Goal: Information Seeking & Learning: Learn about a topic

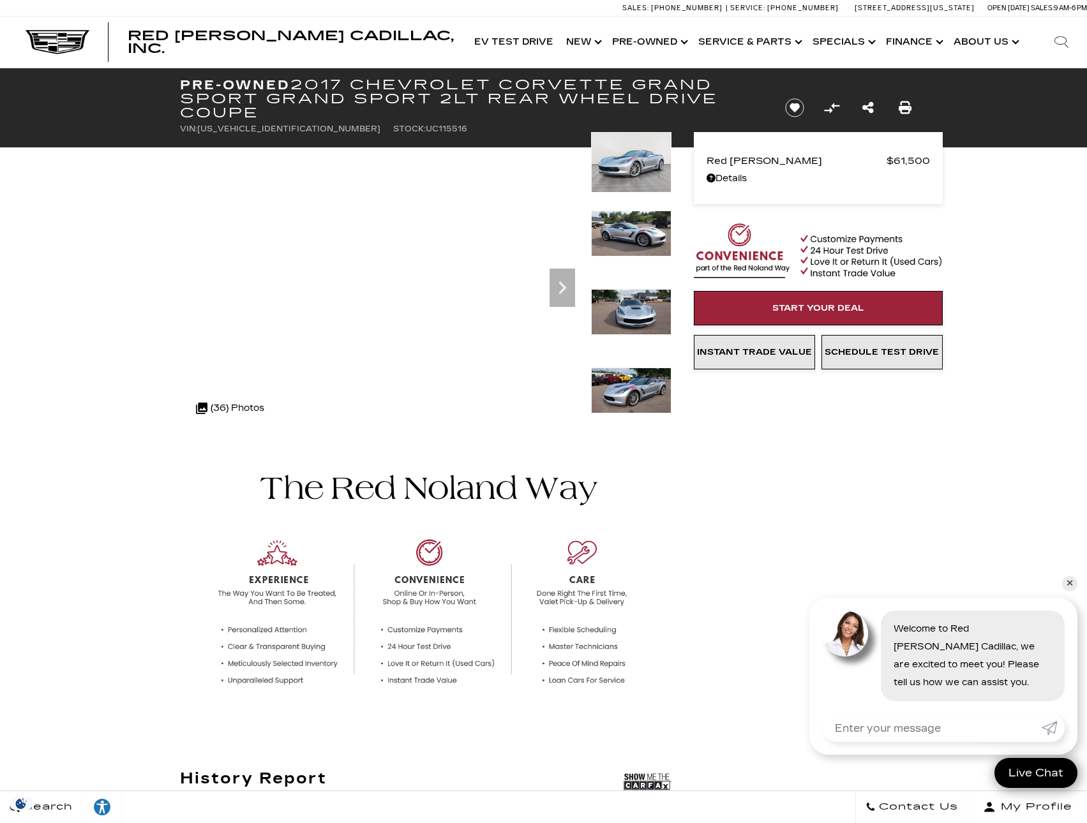
click at [633, 167] on img at bounding box center [631, 162] width 80 height 61
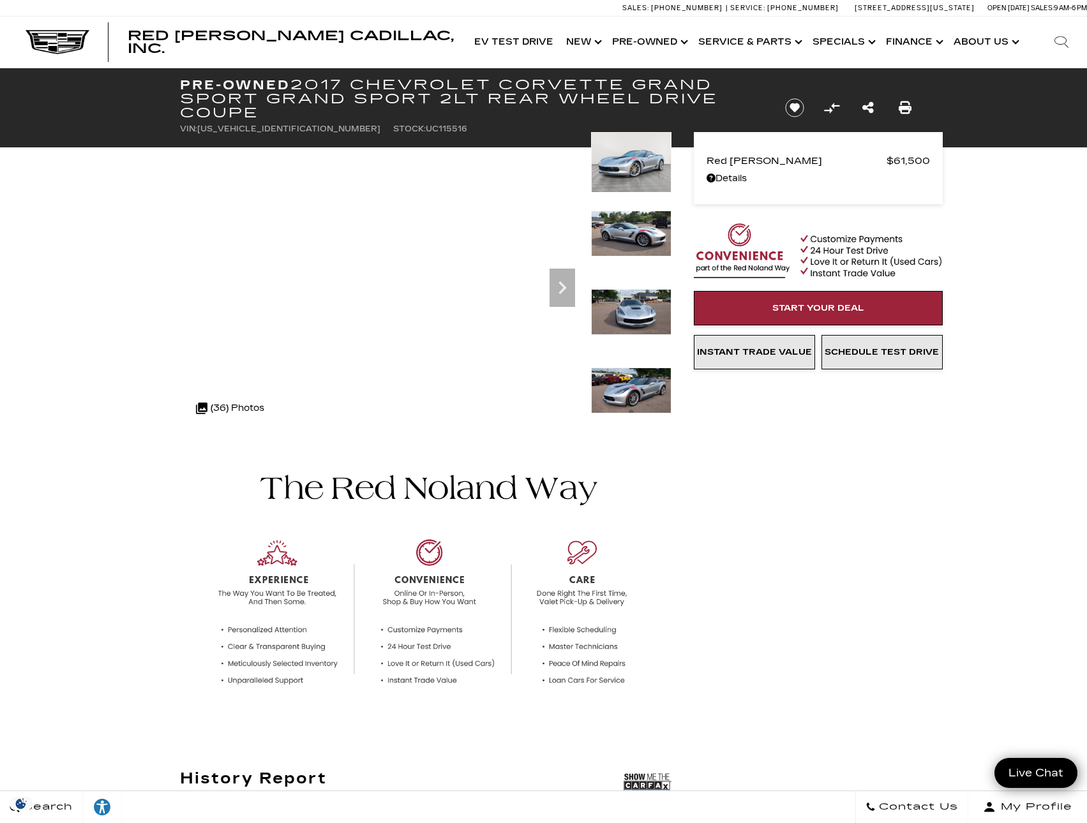
click at [618, 389] on img at bounding box center [631, 391] width 80 height 46
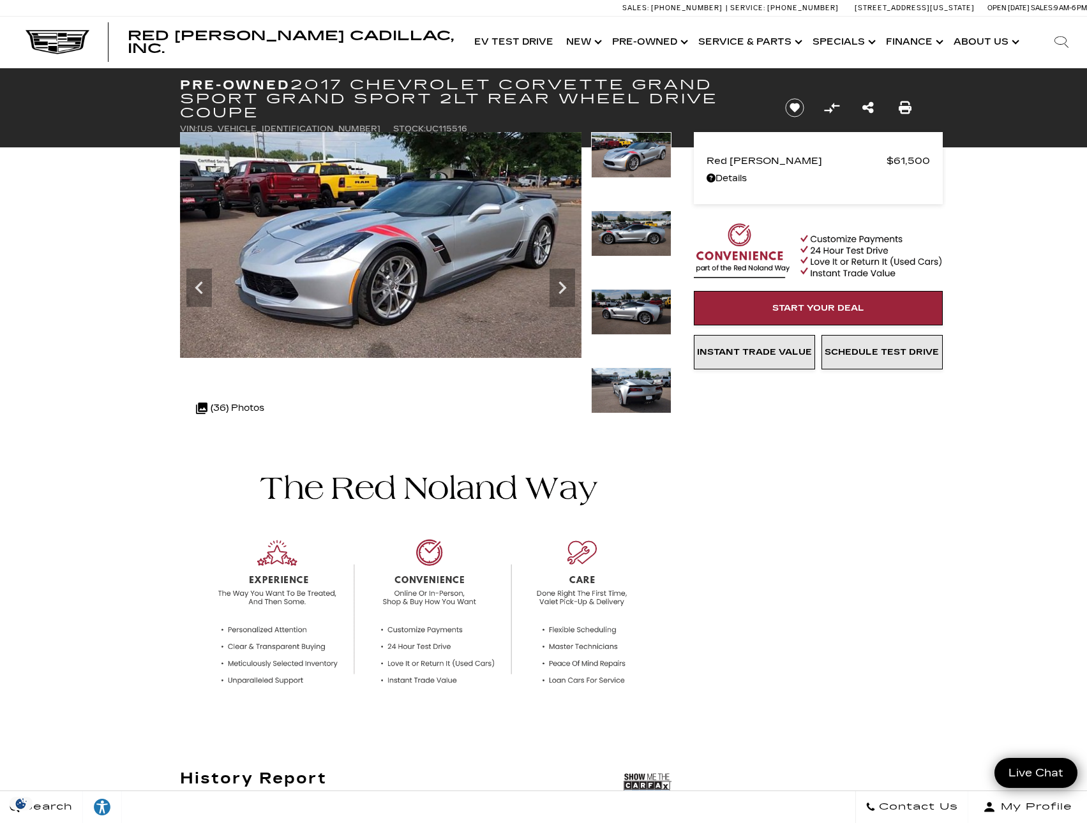
click at [636, 388] on img at bounding box center [631, 391] width 80 height 46
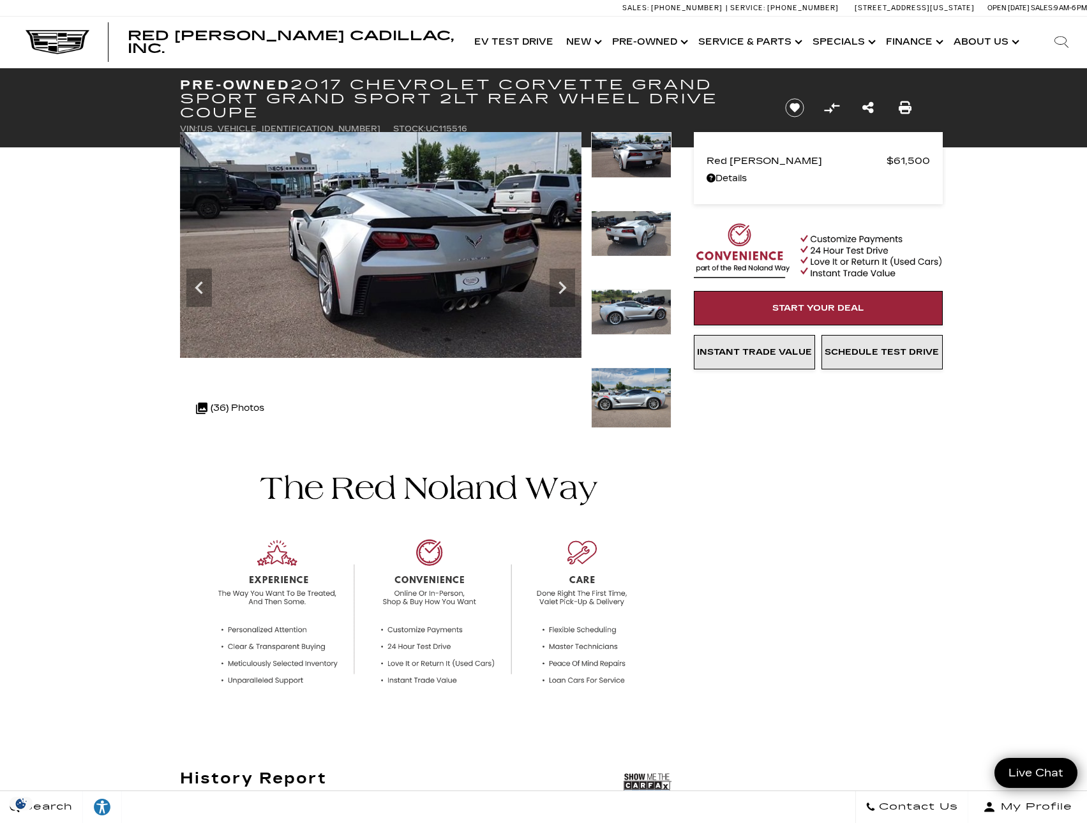
click at [638, 394] on img at bounding box center [631, 398] width 80 height 61
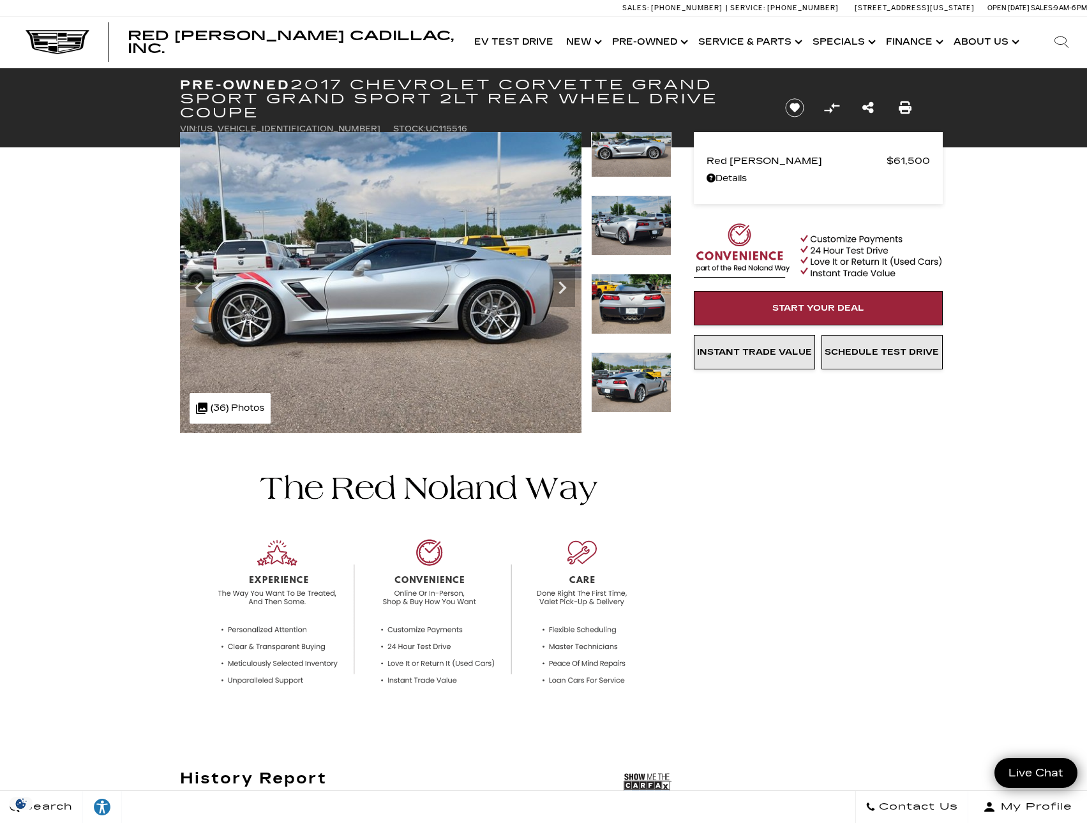
click at [640, 391] on img at bounding box center [631, 382] width 80 height 61
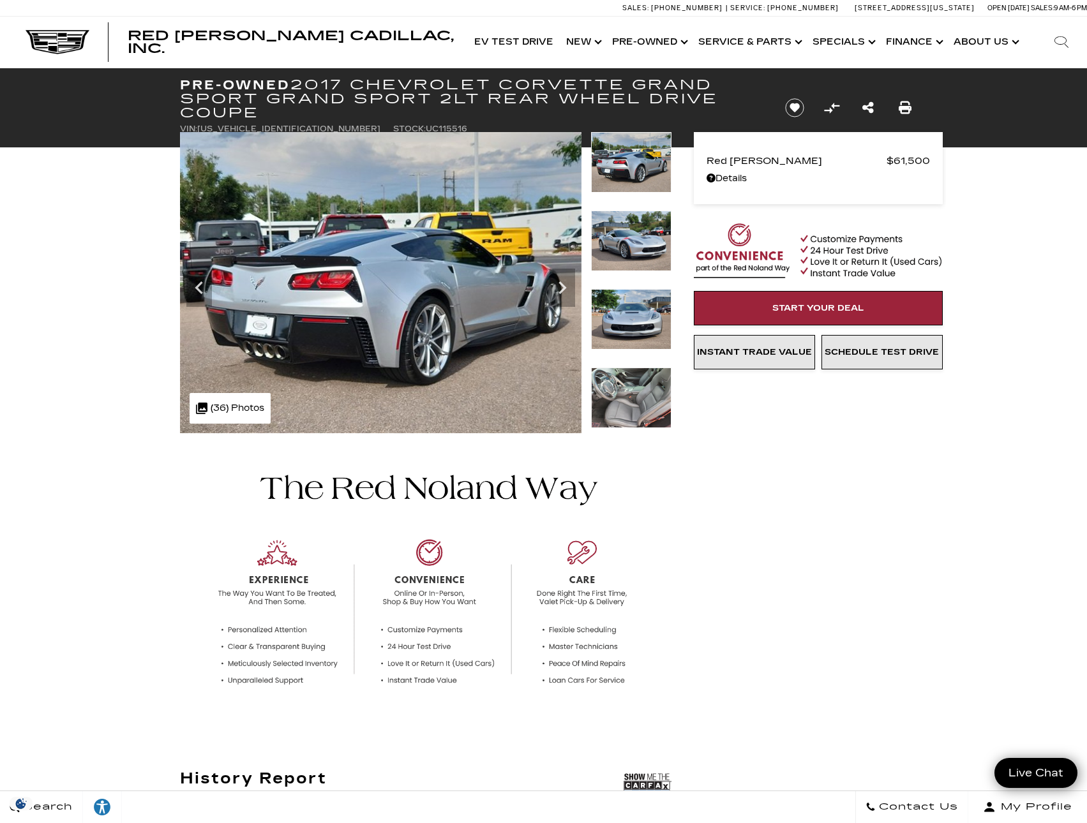
click at [640, 406] on img at bounding box center [631, 398] width 80 height 61
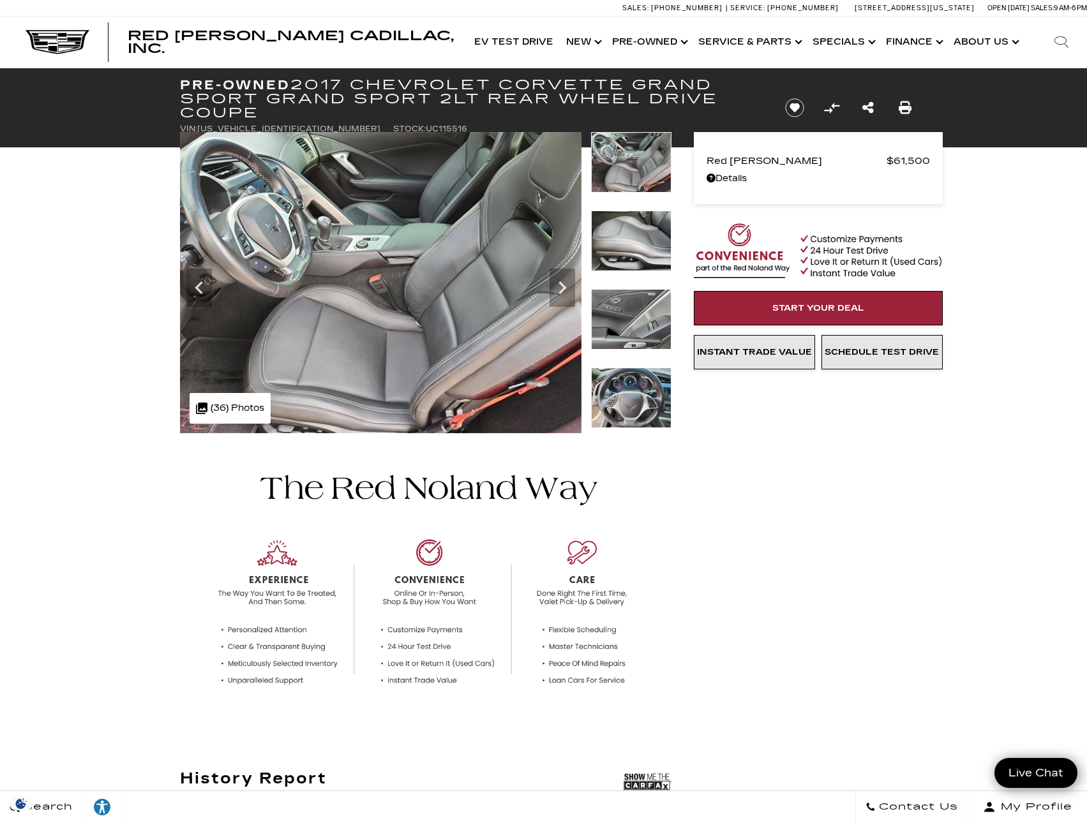
click at [641, 400] on img at bounding box center [631, 398] width 80 height 61
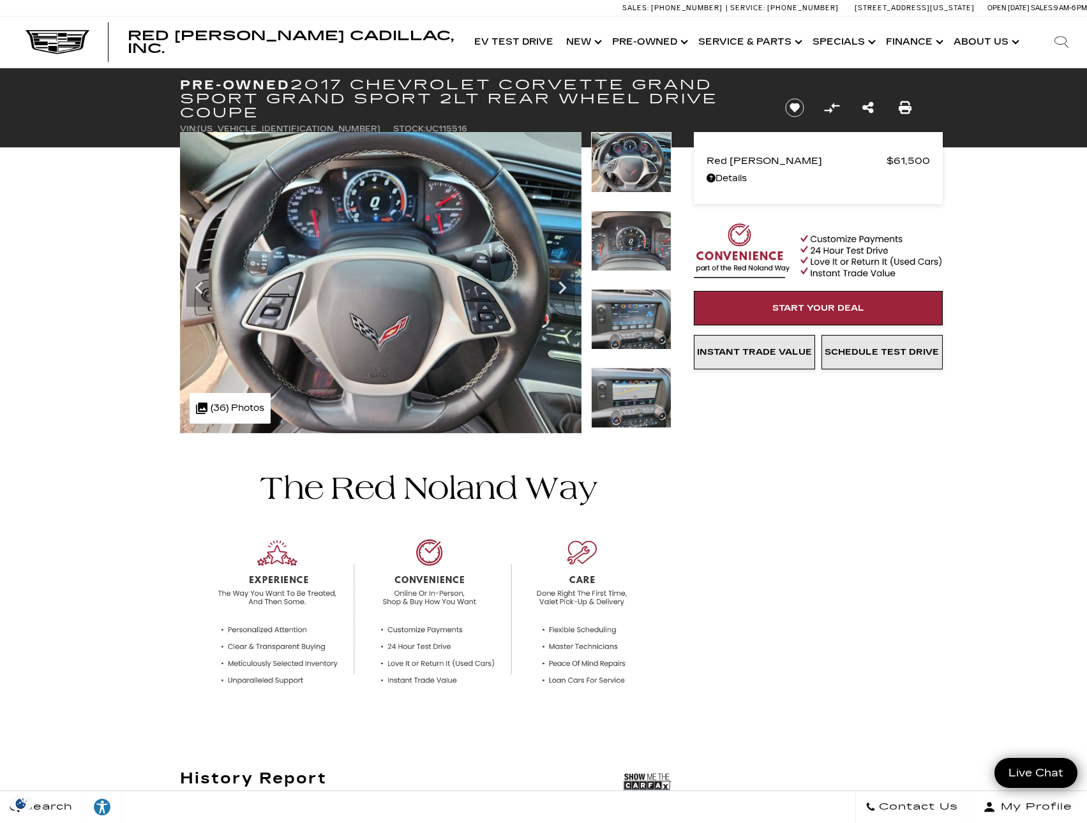
click at [634, 423] on img at bounding box center [631, 398] width 80 height 61
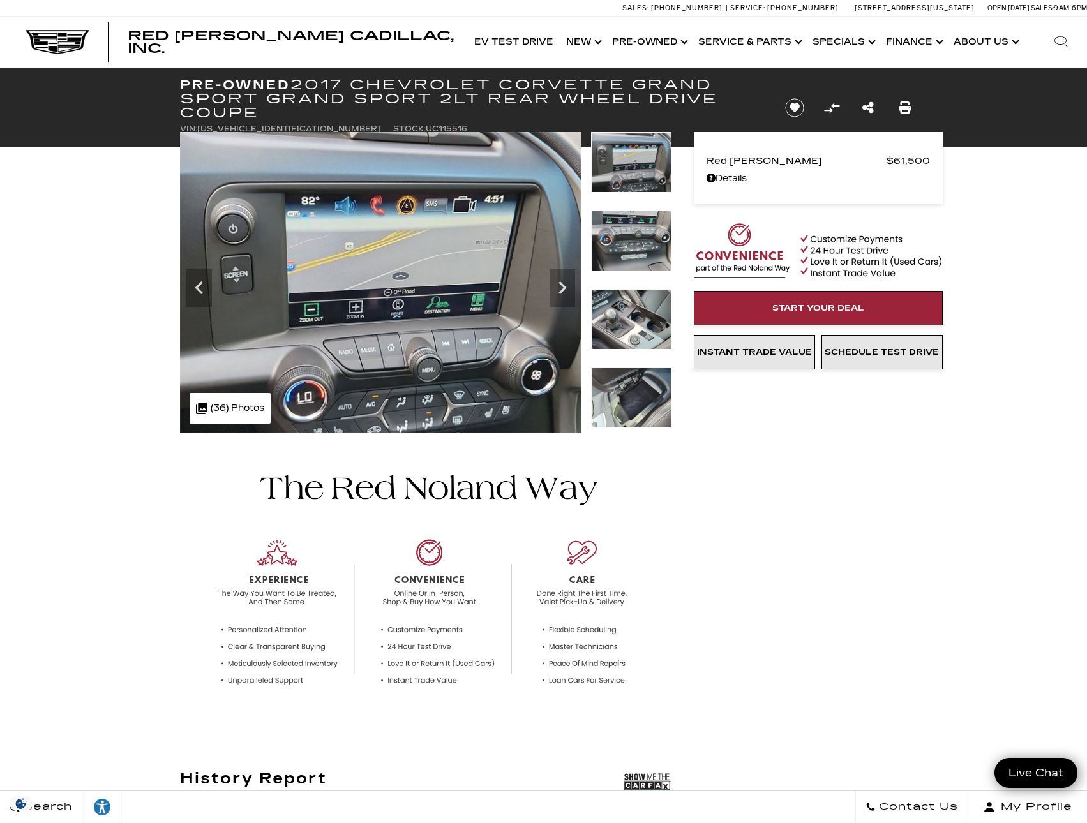
click at [630, 404] on img at bounding box center [631, 398] width 80 height 61
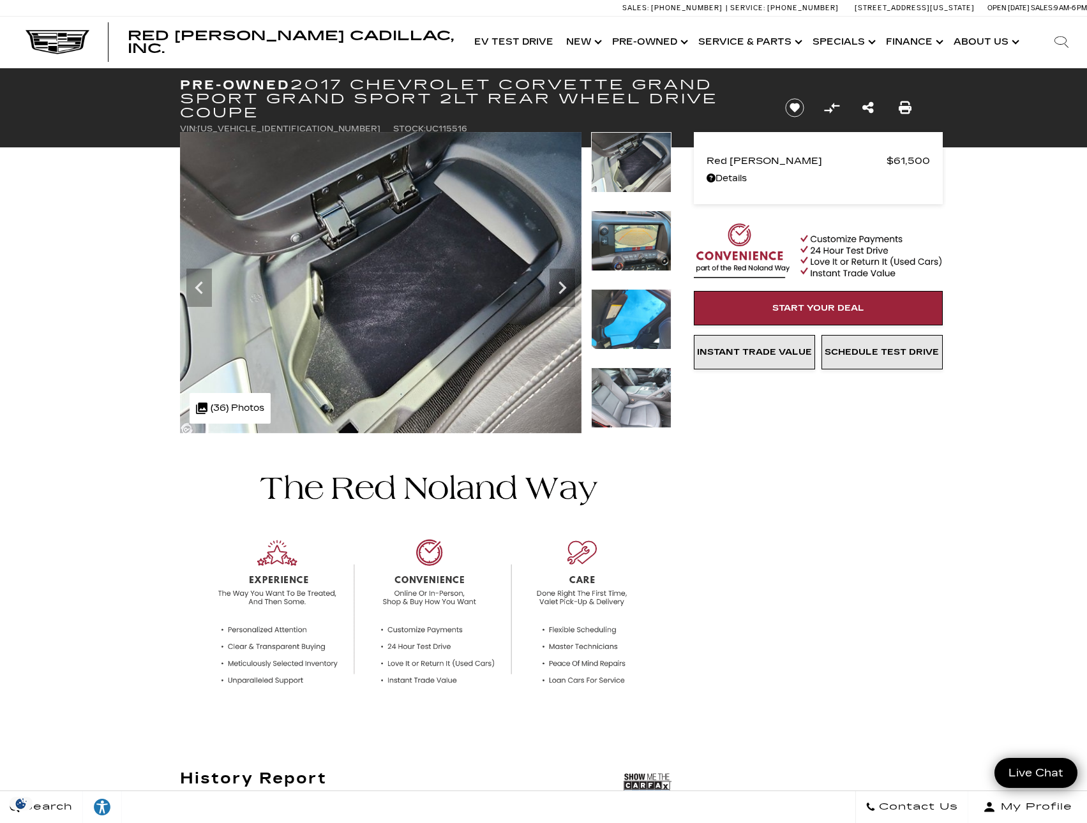
click at [641, 248] on img at bounding box center [631, 241] width 80 height 61
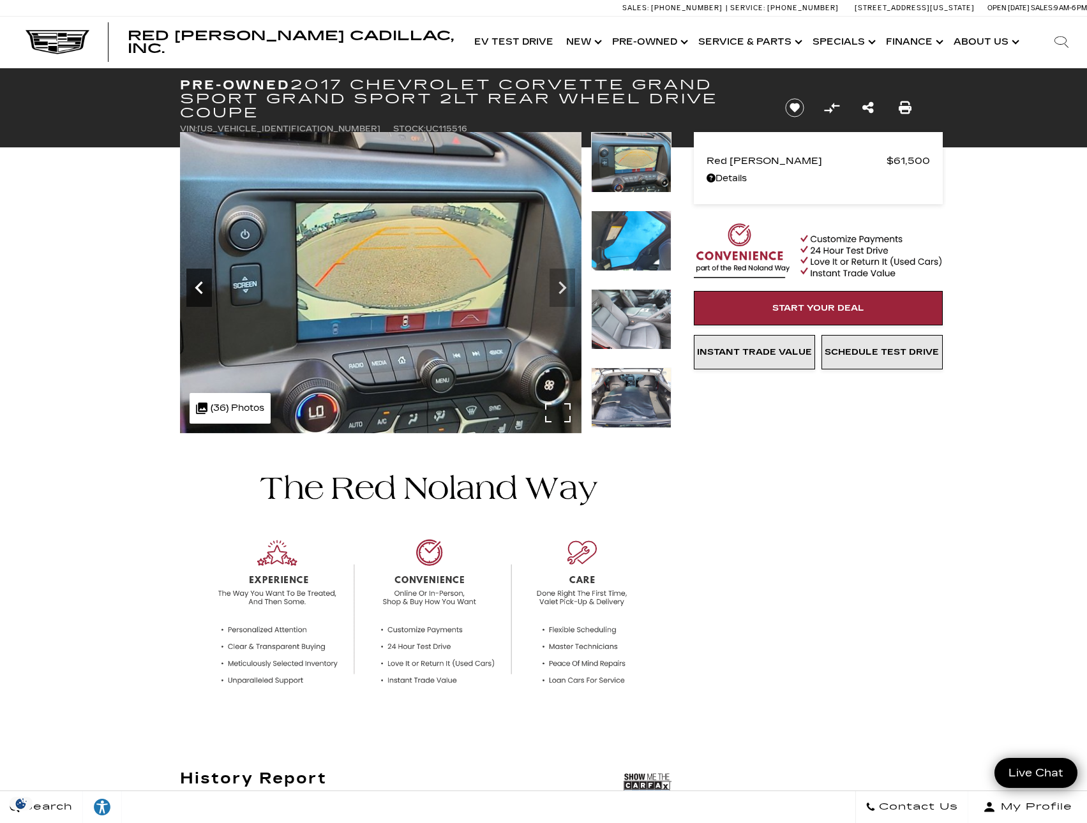
click at [199, 290] on icon "Previous" at bounding box center [199, 287] width 8 height 13
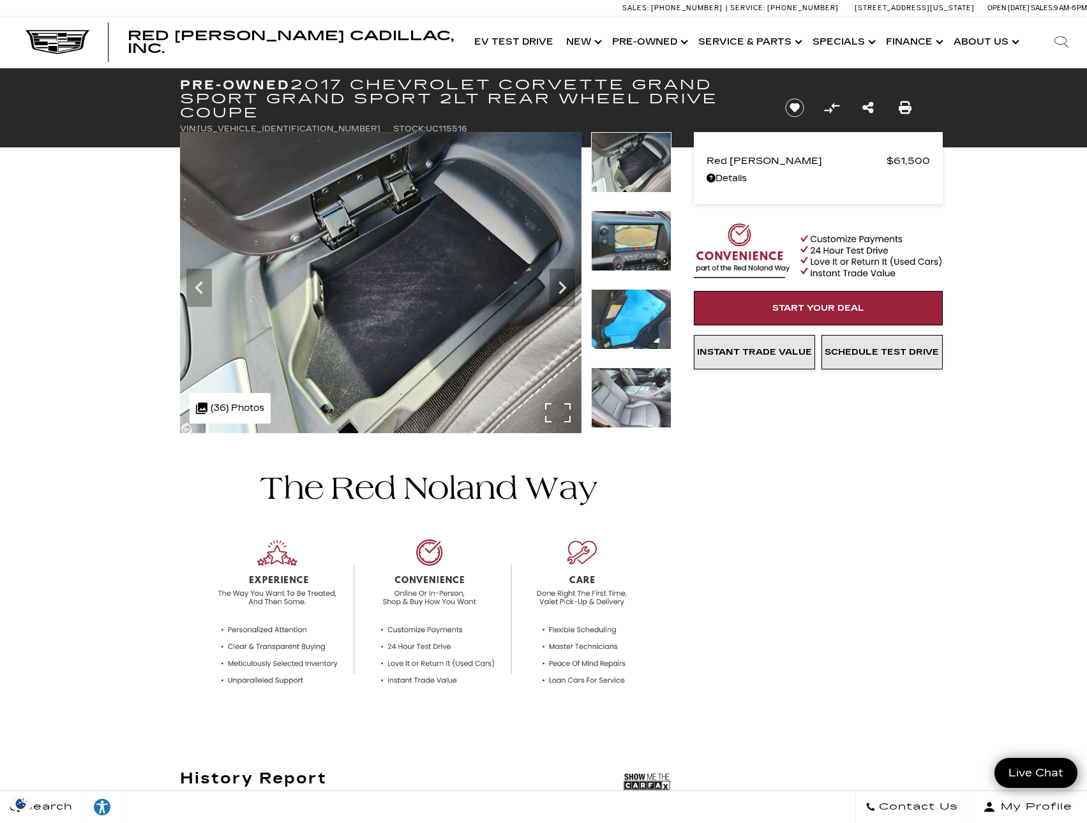
click at [221, 411] on div ".cls-1, .cls-3 { fill: #c50033; } .cls-1 { clip-rule: evenodd; } .cls-2 { clip-…" at bounding box center [230, 408] width 81 height 31
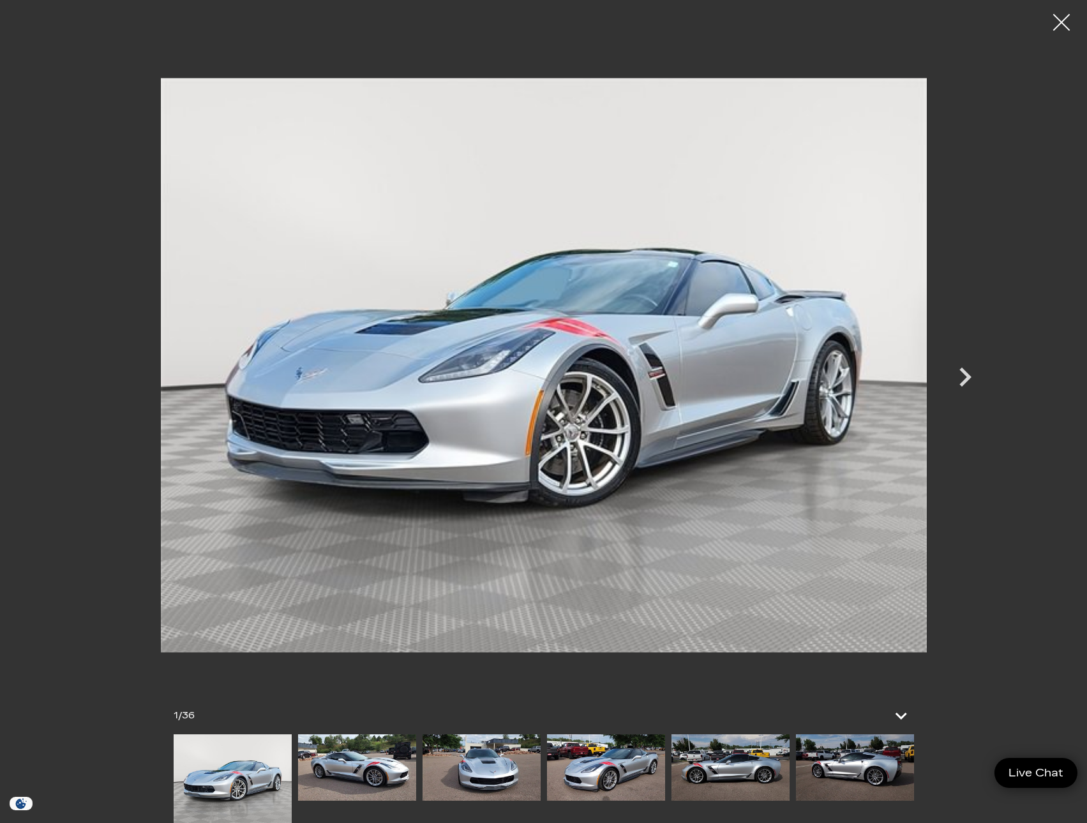
click at [1061, 29] on div at bounding box center [1062, 23] width 34 height 34
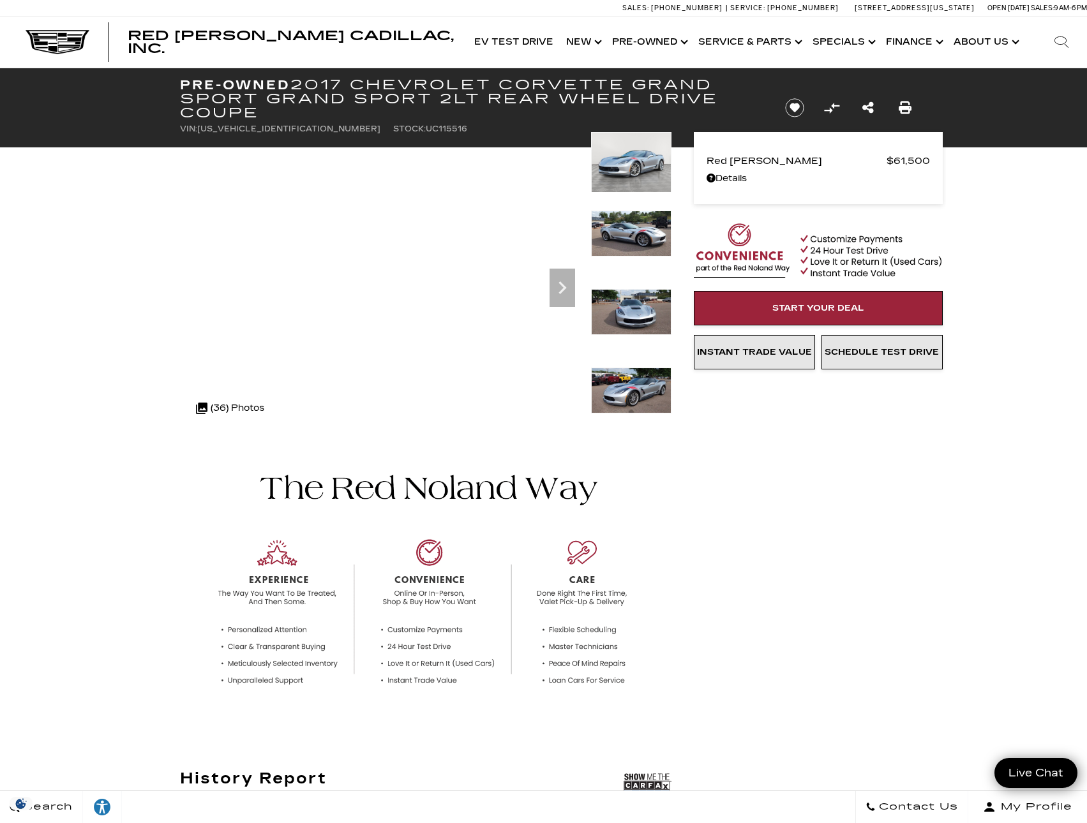
click at [636, 176] on img at bounding box center [631, 162] width 80 height 61
drag, startPoint x: 363, startPoint y: 131, endPoint x: 249, endPoint y: 128, distance: 114.3
click at [249, 128] on span "[US_VEHICLE_IDENTIFICATION_NUMBER]" at bounding box center [288, 128] width 183 height 9
copy span "[US_VEHICLE_IDENTIFICATION_NUMBER]"
